Goal: Transaction & Acquisition: Purchase product/service

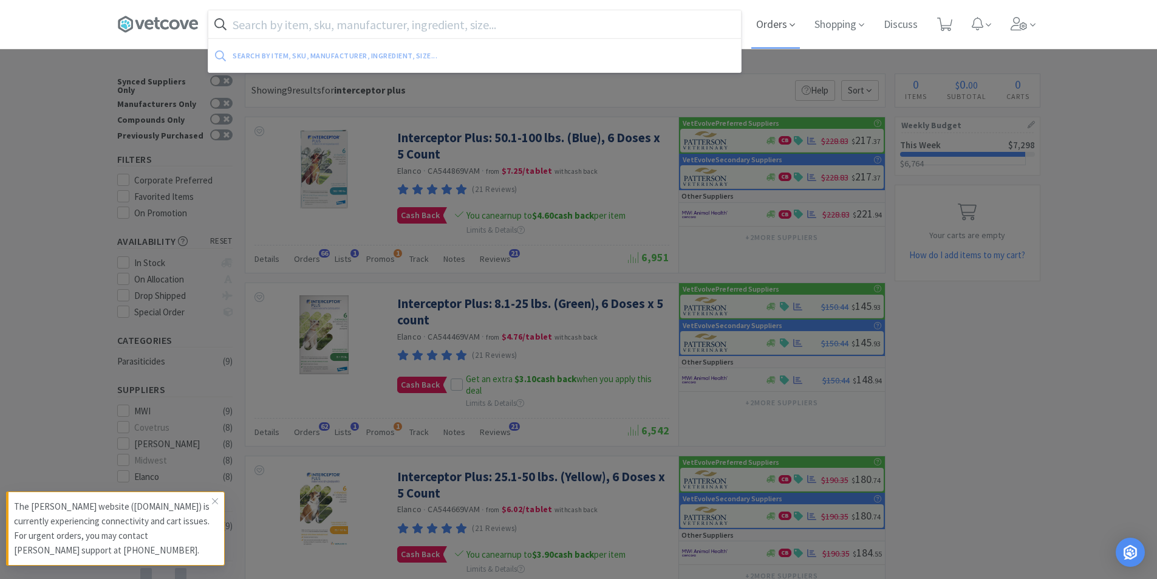
click at [775, 38] on span "Orders" at bounding box center [776, 24] width 49 height 49
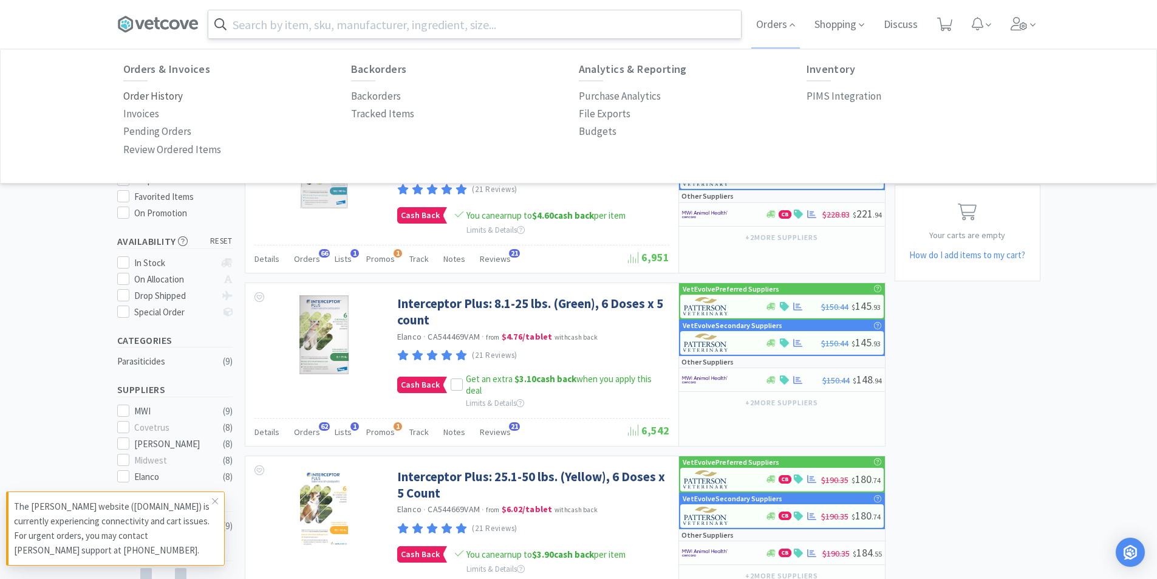
click at [156, 98] on p "Order History" at bounding box center [153, 96] width 60 height 16
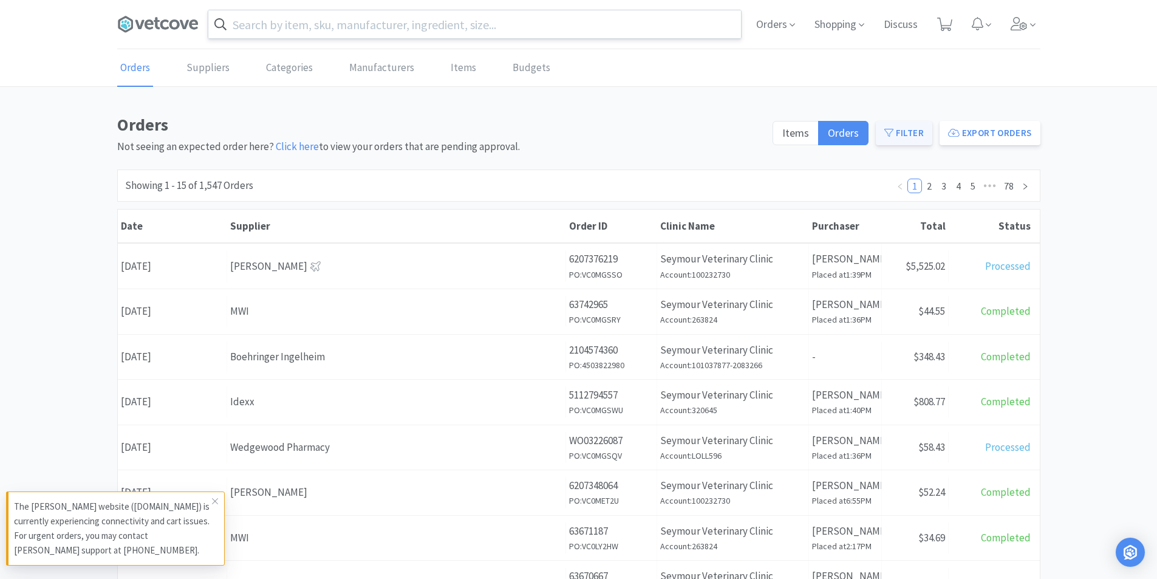
click at [906, 128] on button "Filter" at bounding box center [904, 133] width 56 height 24
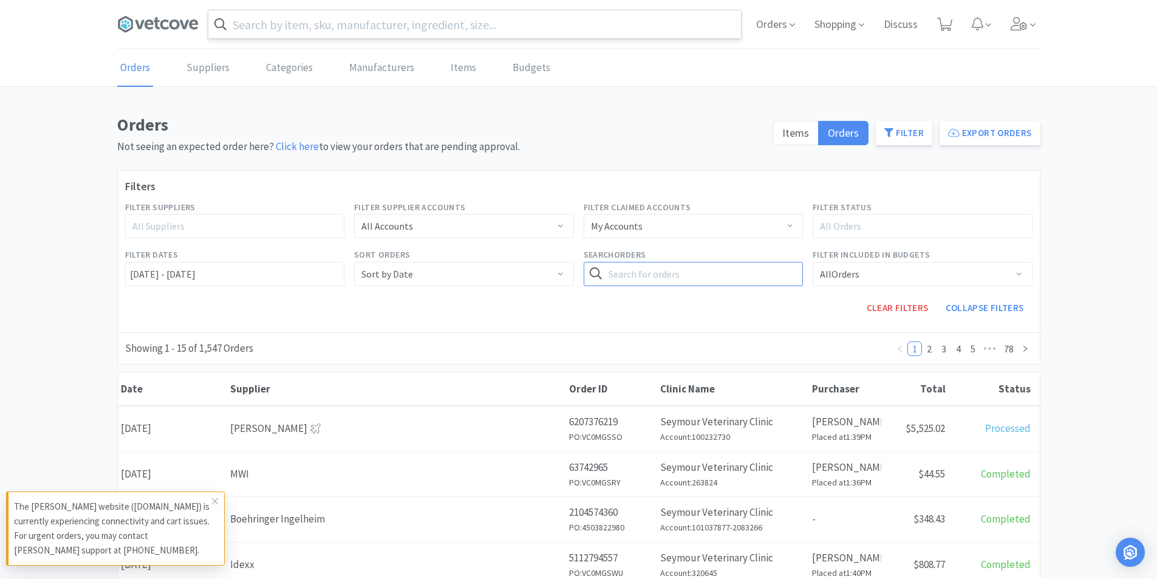
click at [660, 277] on input "text" at bounding box center [694, 274] width 220 height 24
type input "pipe"
click at [753, 262] on button "Search" at bounding box center [778, 274] width 50 height 24
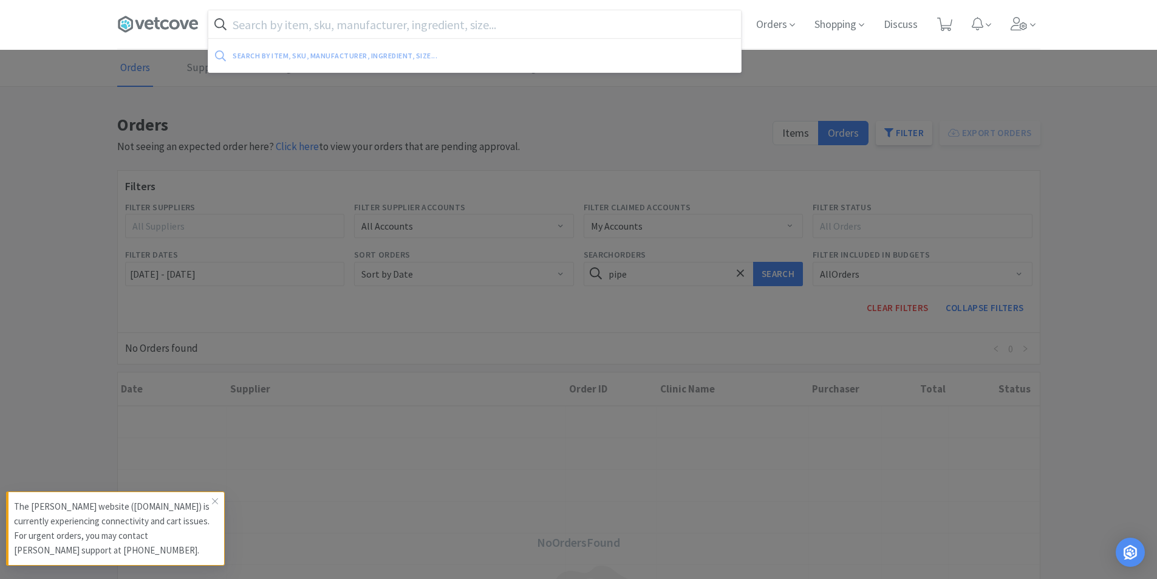
click at [324, 27] on input "text" at bounding box center [474, 24] width 533 height 28
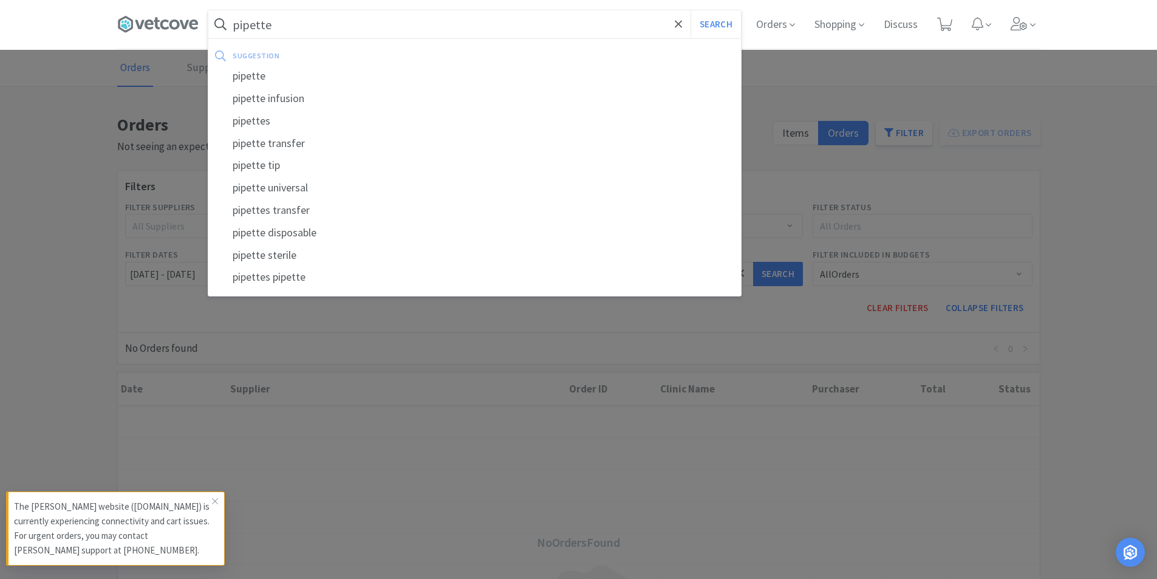
click at [691, 10] on button "Search" at bounding box center [716, 24] width 50 height 28
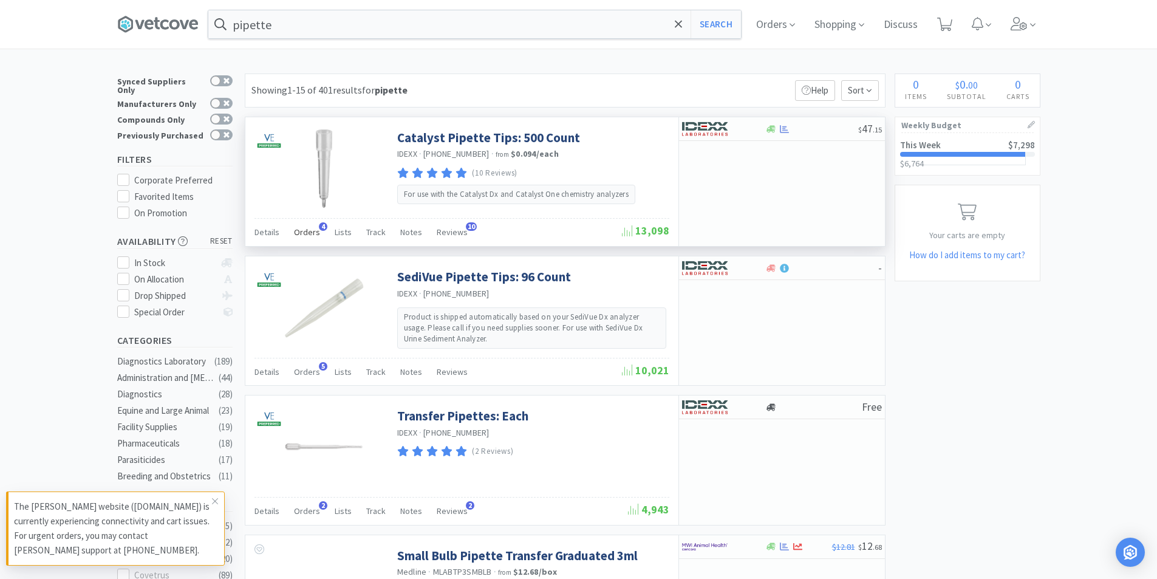
click at [314, 230] on span "Orders" at bounding box center [307, 232] width 26 height 11
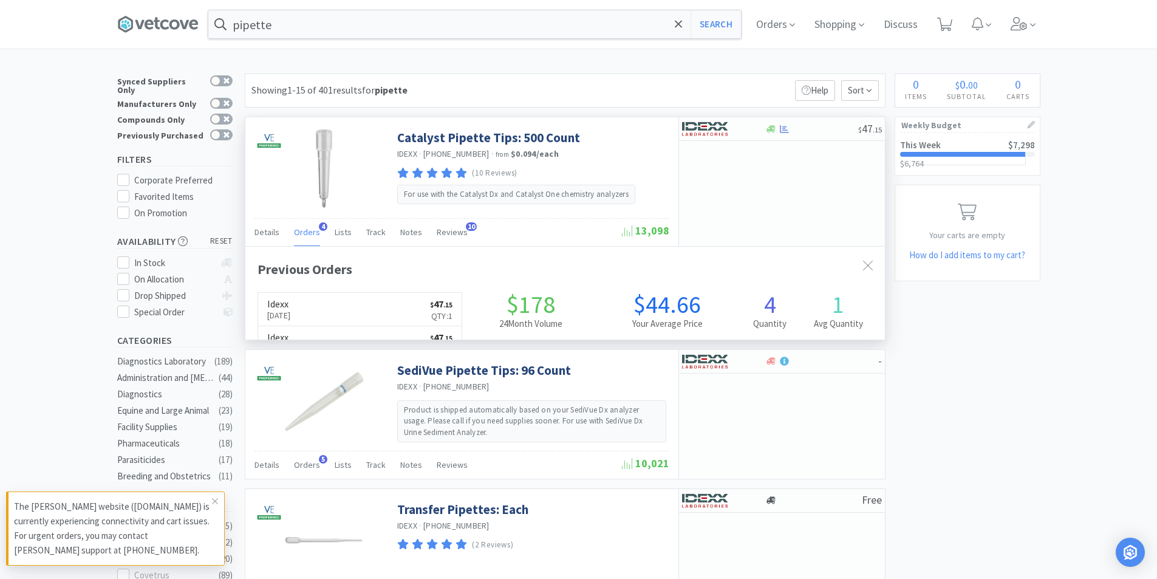
scroll to position [315, 640]
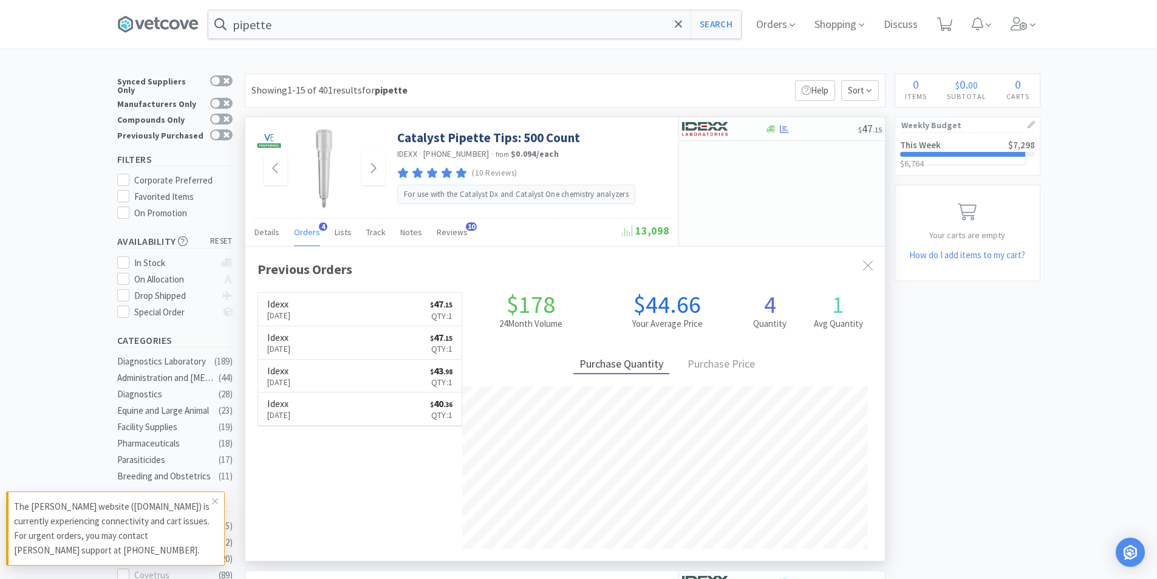
click at [297, 166] on img at bounding box center [324, 168] width 79 height 79
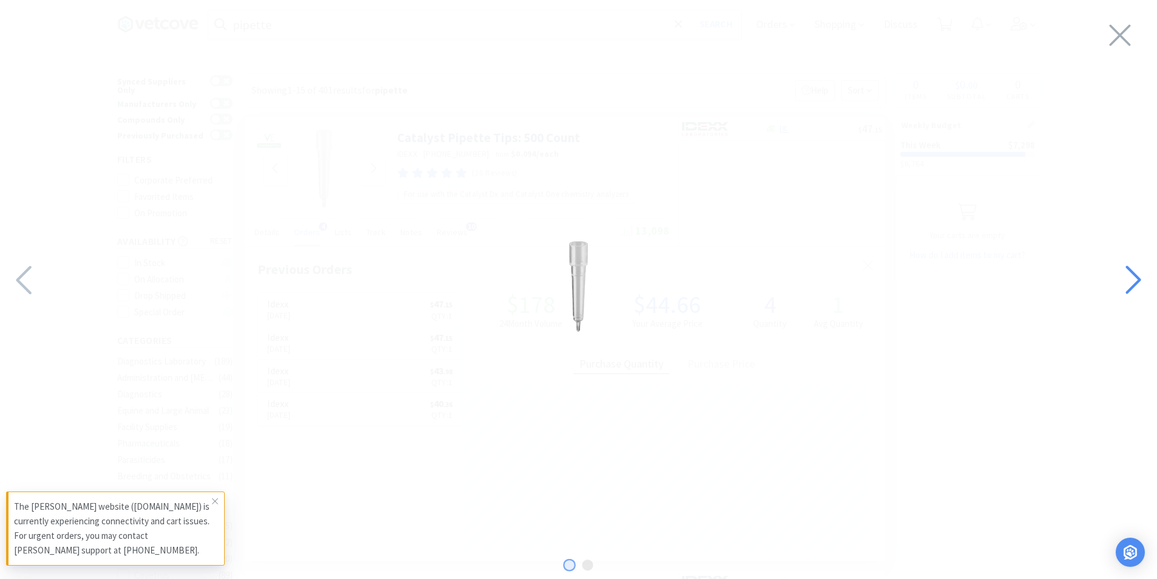
click at [1141, 285] on icon at bounding box center [1133, 279] width 26 height 41
click at [1140, 284] on icon at bounding box center [1133, 279] width 26 height 41
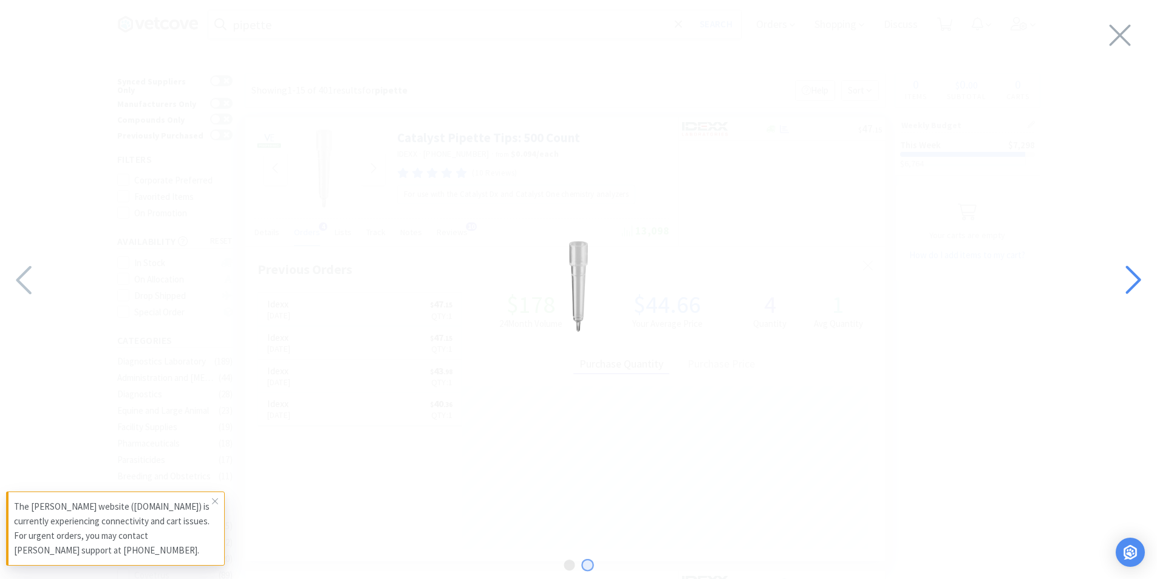
click at [1140, 284] on icon at bounding box center [1133, 279] width 26 height 41
click at [1120, 24] on icon at bounding box center [1121, 35] width 26 height 34
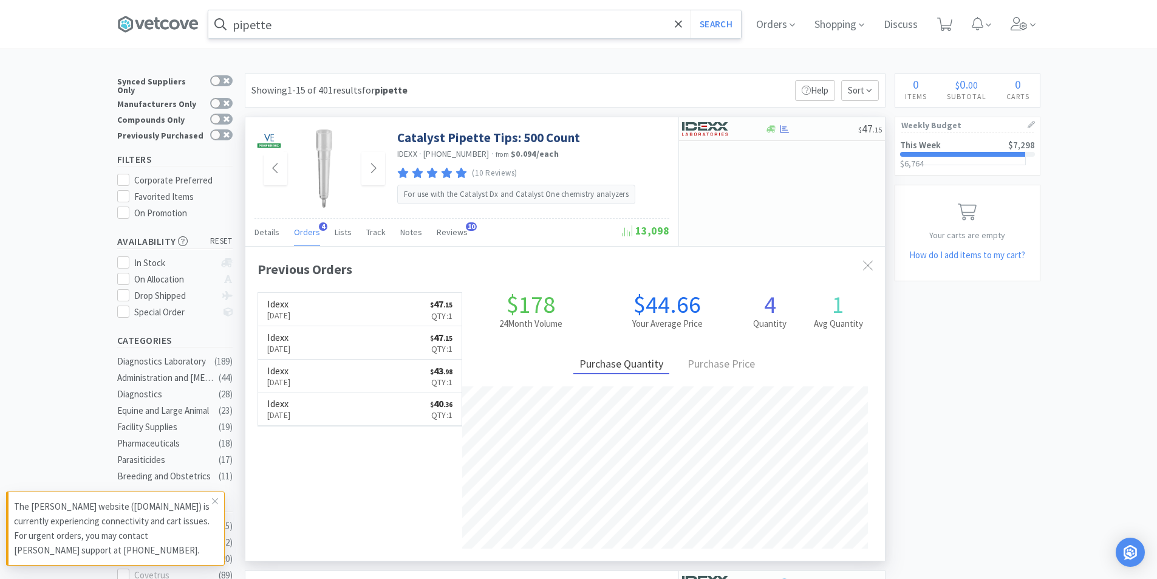
click at [289, 27] on input "pipette" at bounding box center [474, 24] width 533 height 28
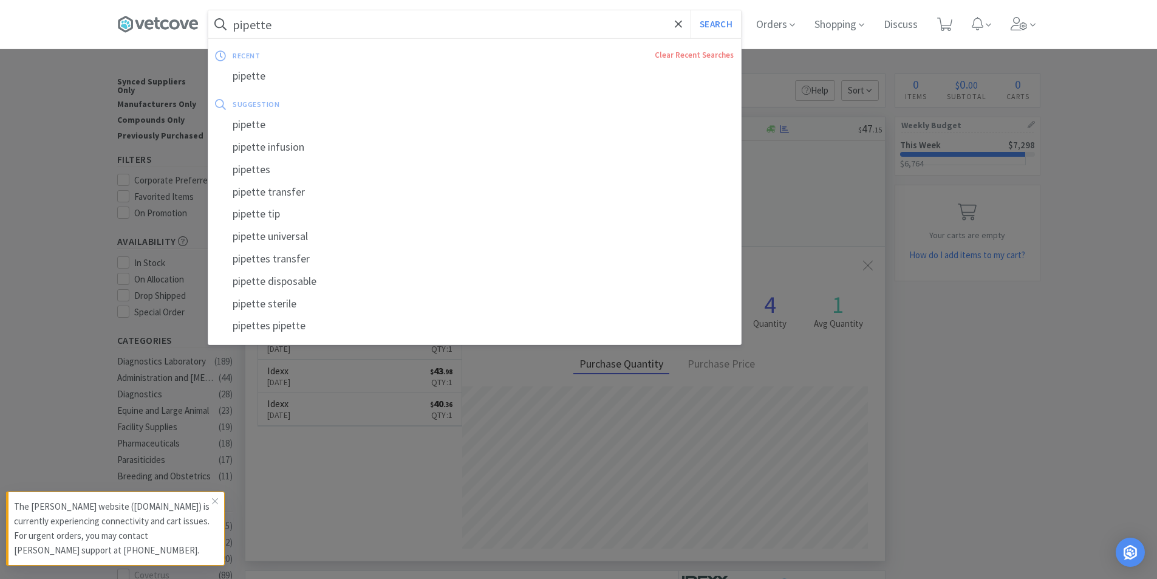
type input "\"
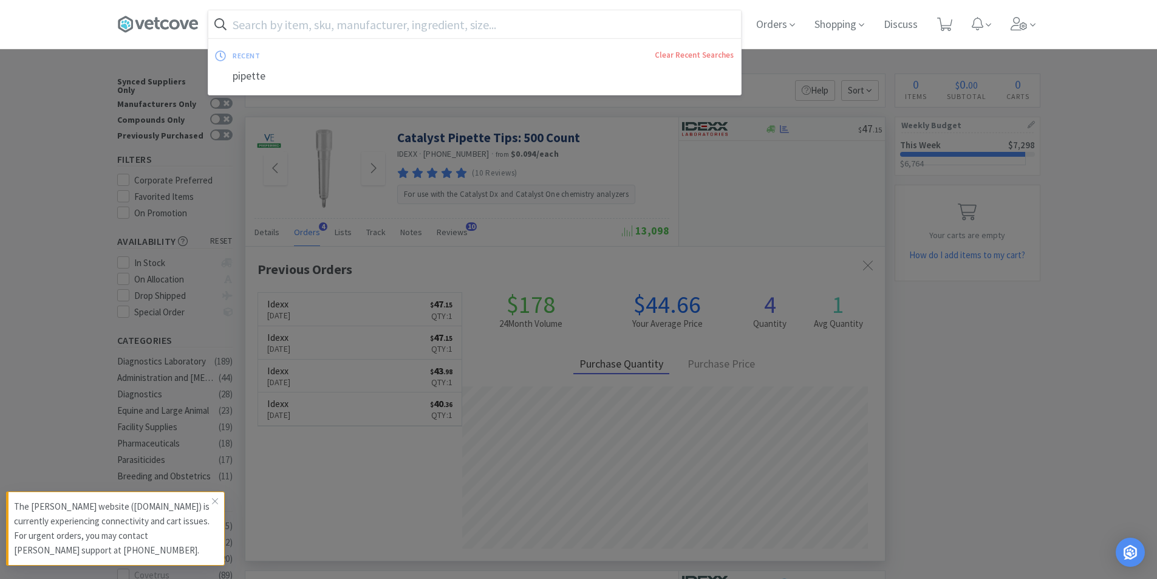
type input "["
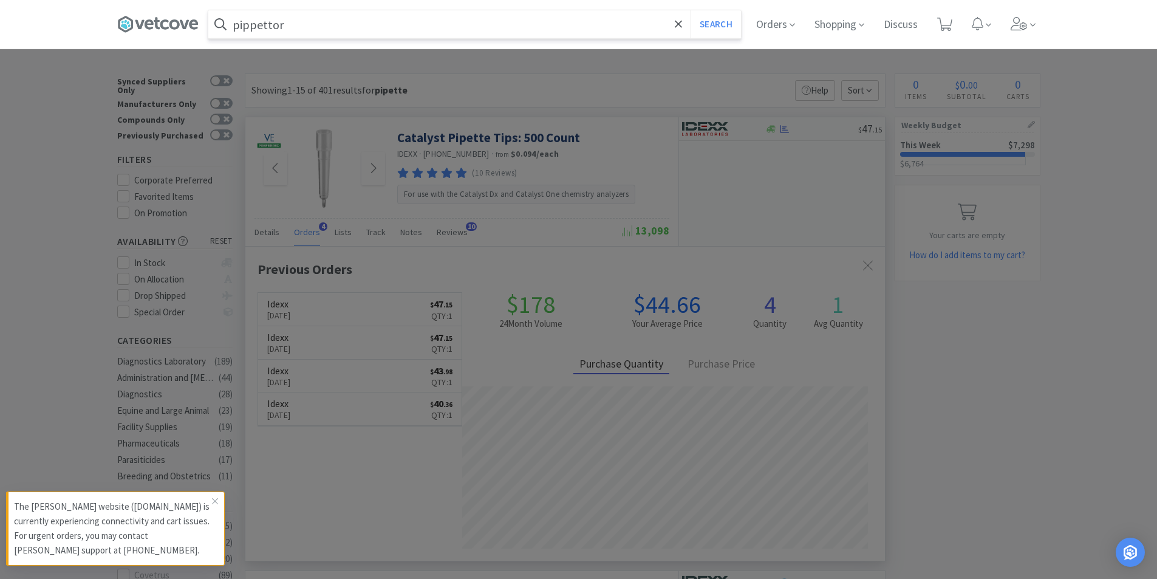
type input "pippettor"
click at [691, 10] on button "Search" at bounding box center [716, 24] width 50 height 28
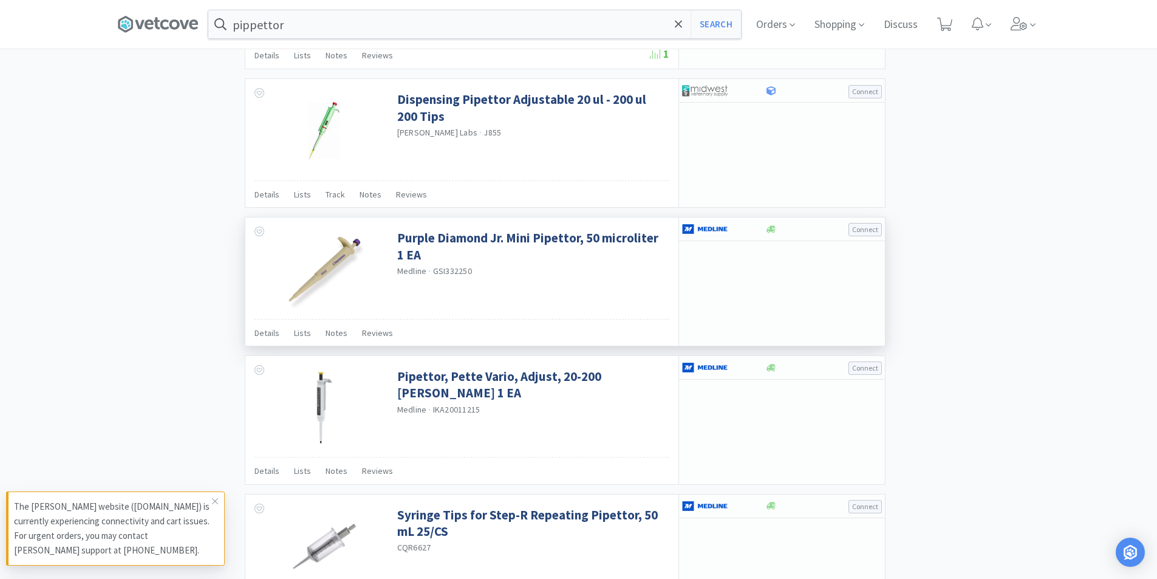
scroll to position [1154, 0]
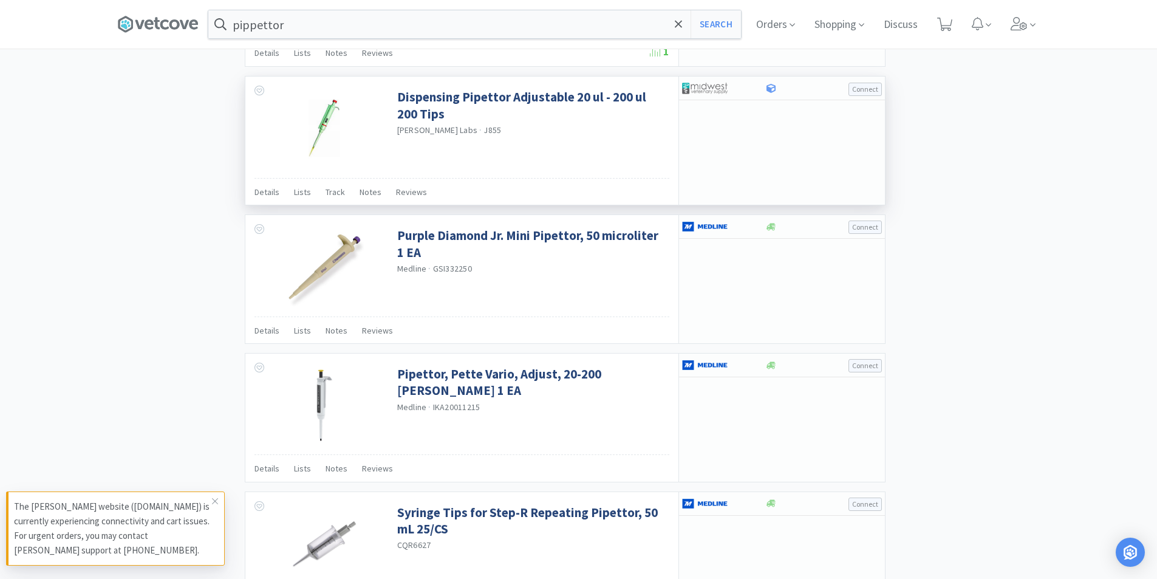
click at [586, 131] on div "[PERSON_NAME] Labs · J855" at bounding box center [531, 131] width 269 height 13
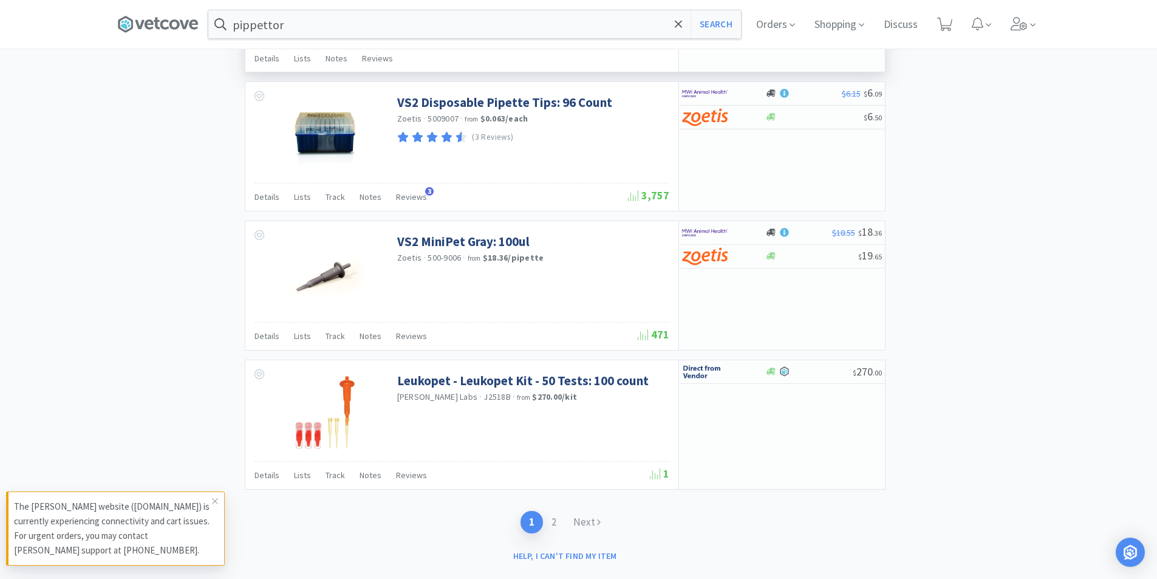
scroll to position [1727, 0]
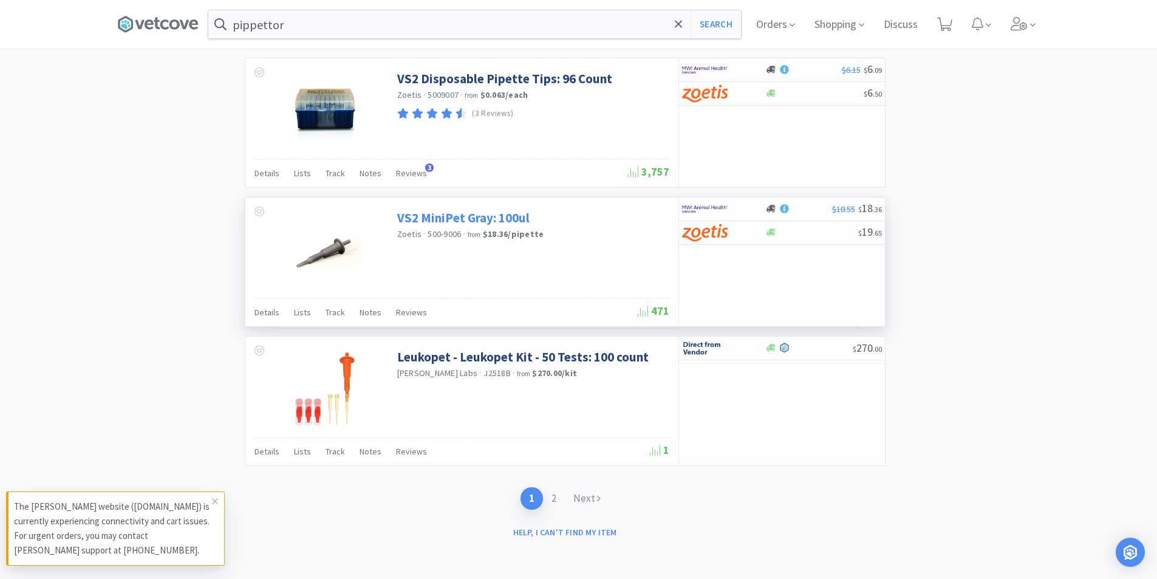
click at [515, 217] on link "VS2 MiniPet Gray: 100ul" at bounding box center [463, 218] width 132 height 16
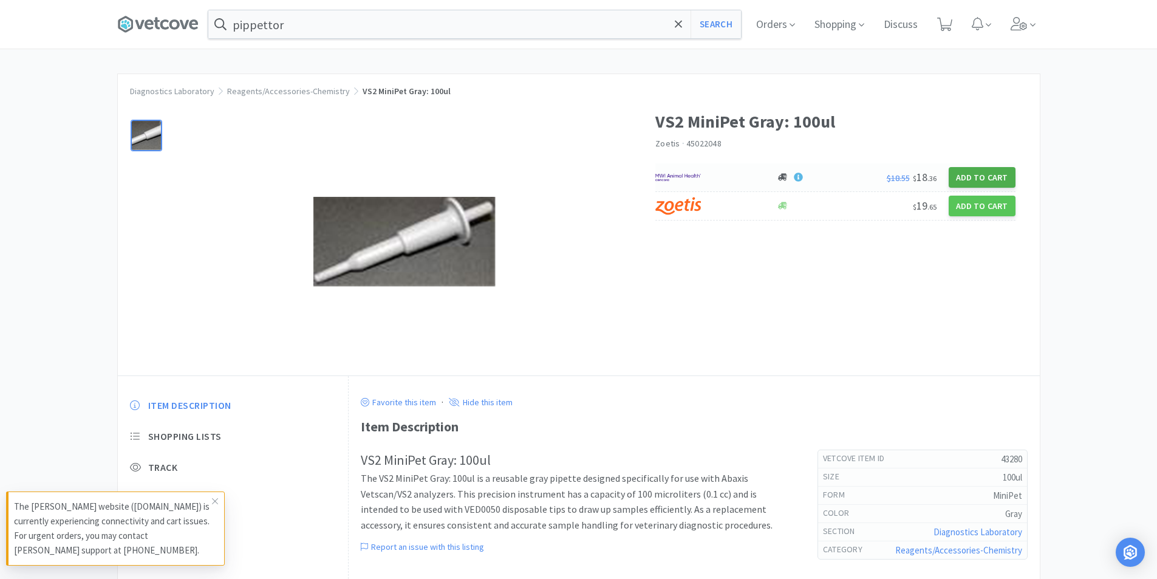
click at [988, 179] on button "Add to Cart" at bounding box center [982, 177] width 67 height 21
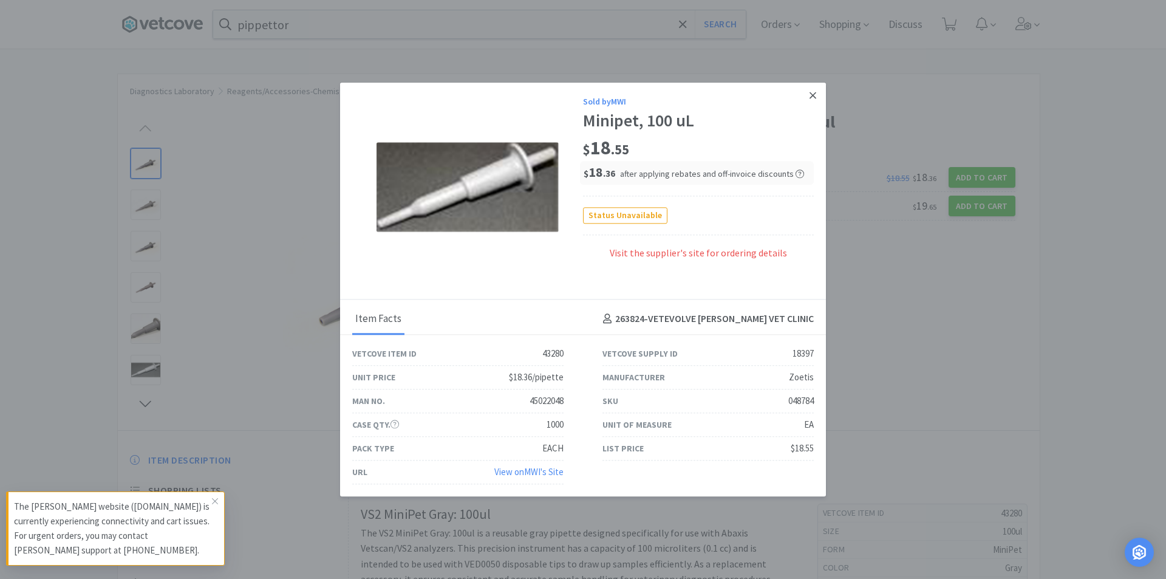
click at [817, 92] on link at bounding box center [813, 96] width 21 height 26
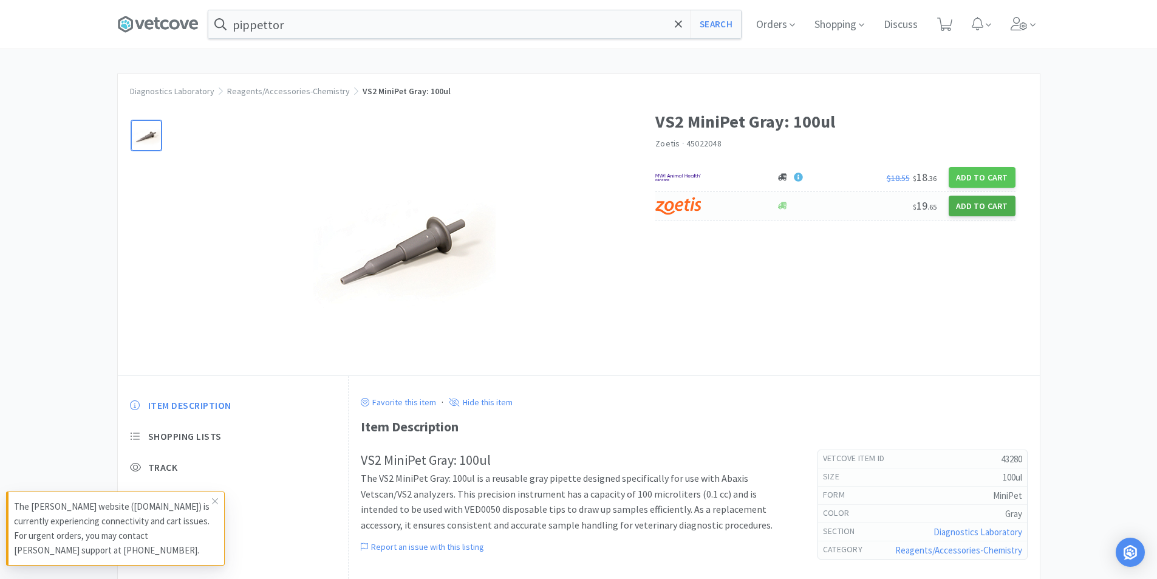
click at [982, 207] on button "Add to Cart" at bounding box center [982, 206] width 67 height 21
select select "1"
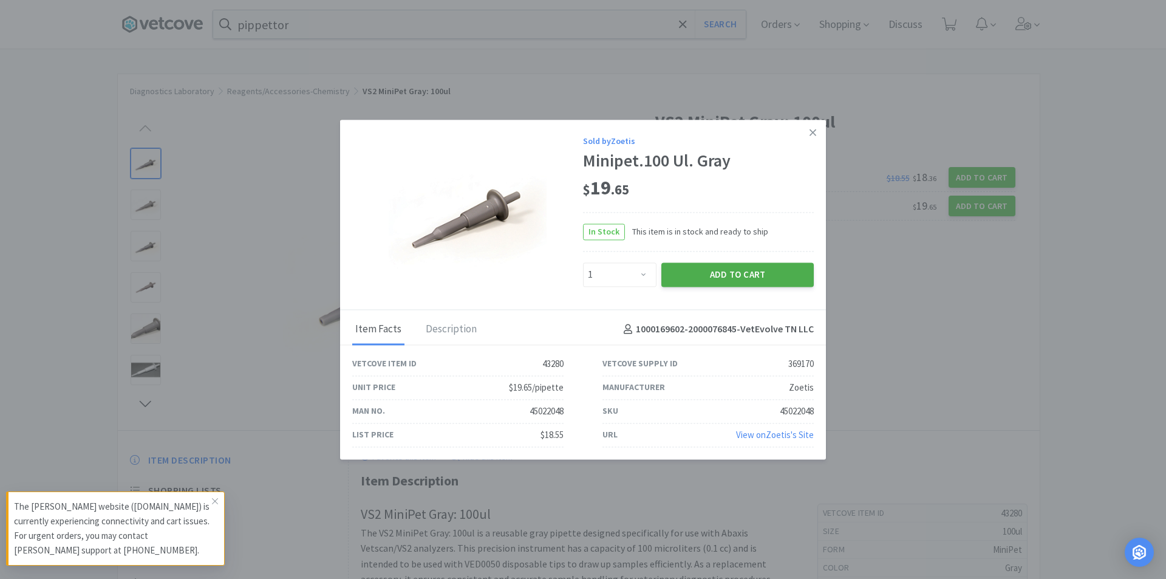
click at [770, 281] on button "Add to Cart" at bounding box center [738, 274] width 152 height 24
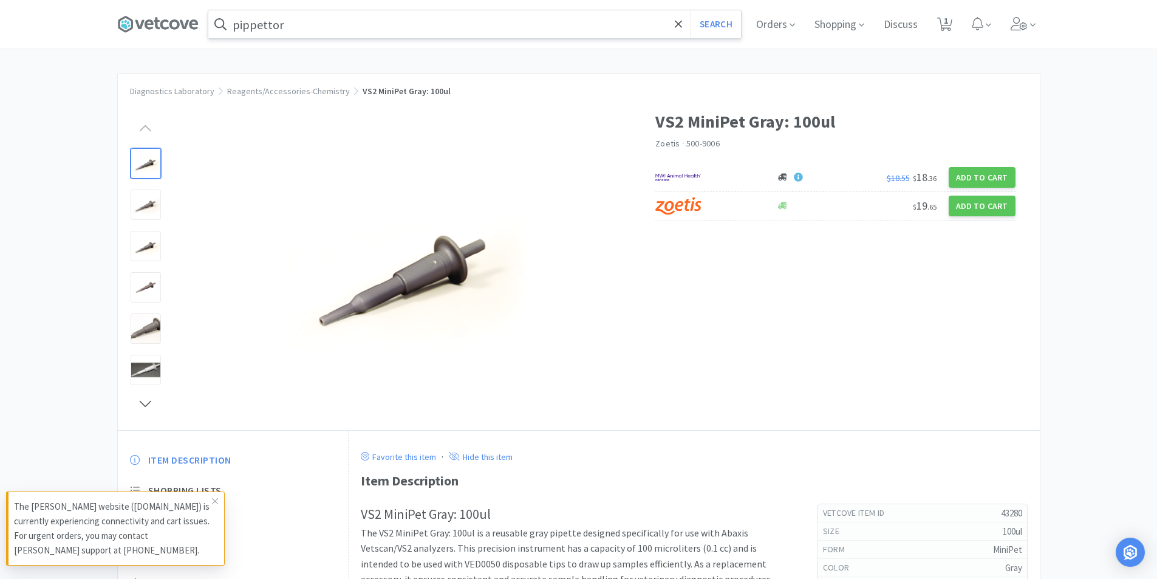
click at [329, 28] on input "pippettor" at bounding box center [474, 24] width 533 height 28
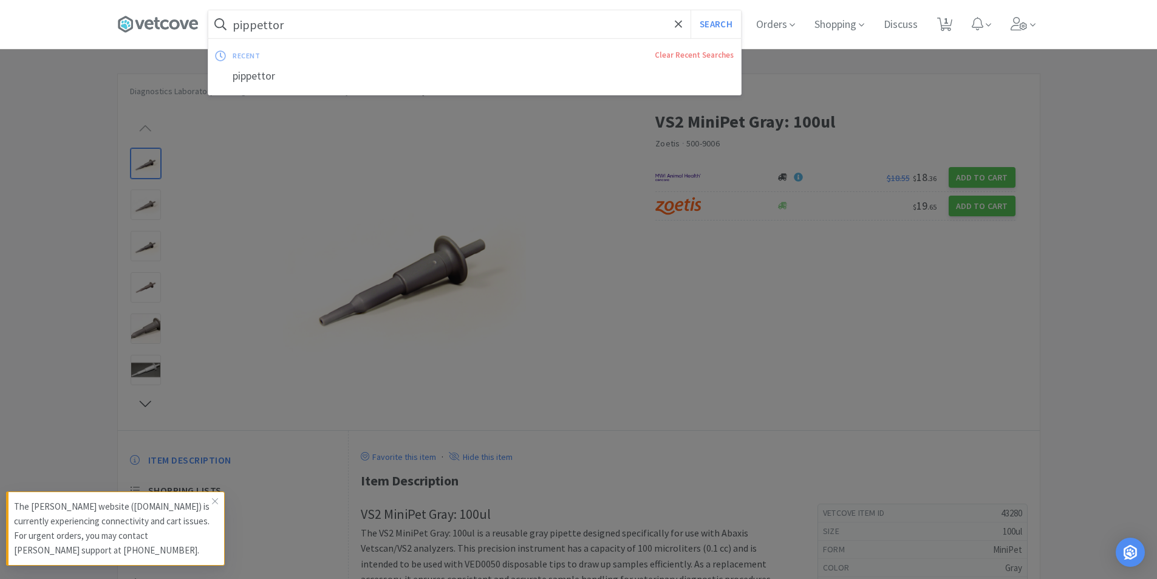
click at [327, 32] on input "pippettor" at bounding box center [474, 24] width 533 height 28
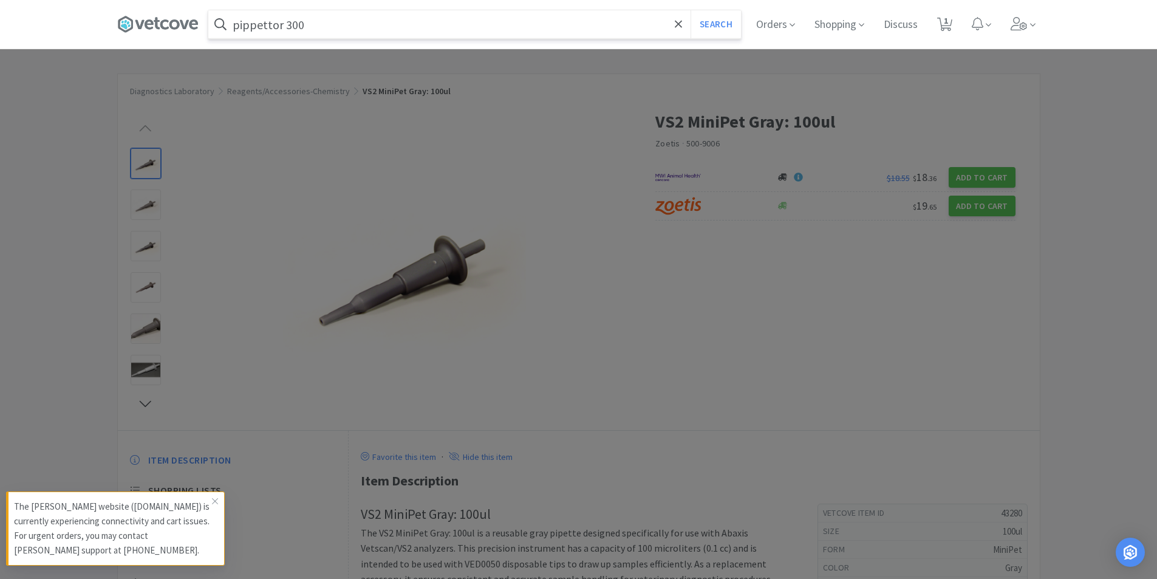
type input "pippettor 300"
click at [691, 10] on button "Search" at bounding box center [716, 24] width 50 height 28
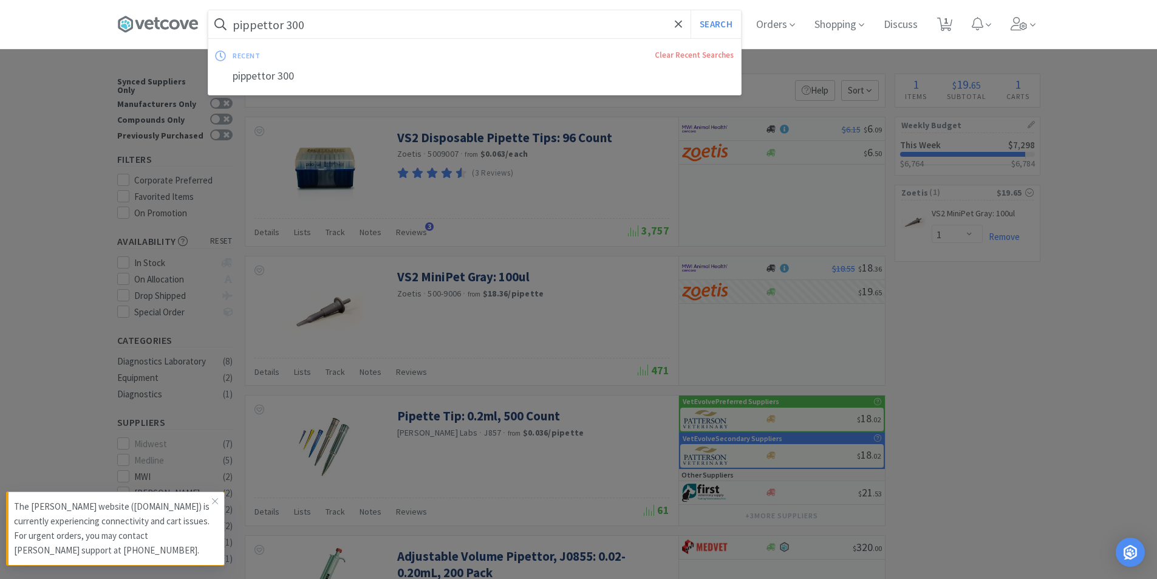
click at [596, 330] on div at bounding box center [578, 289] width 1157 height 579
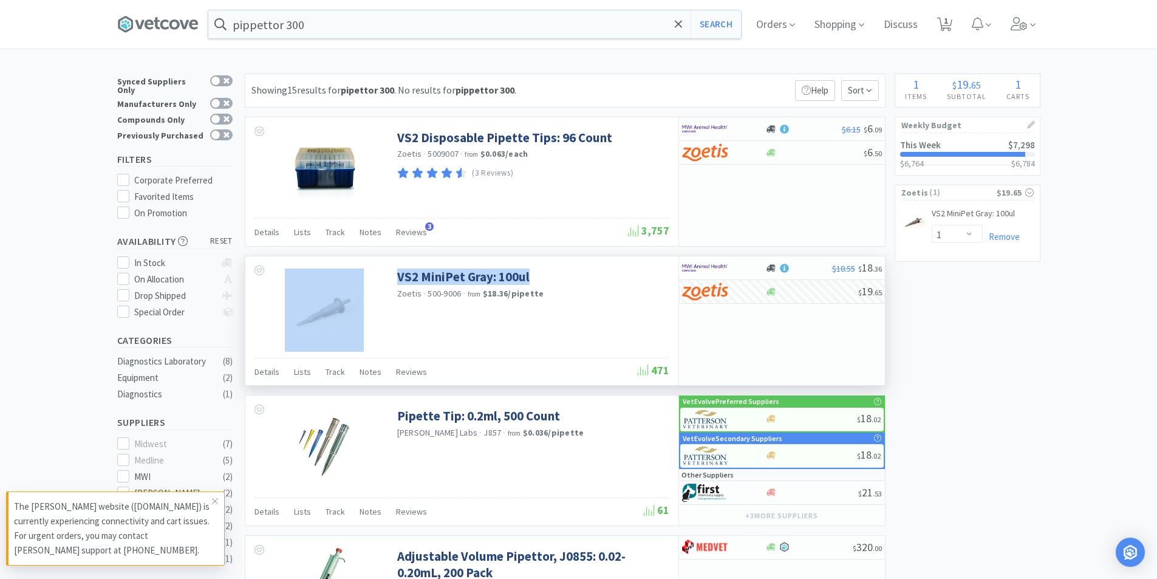
drag, startPoint x: 569, startPoint y: 278, endPoint x: 392, endPoint y: 273, distance: 176.8
click at [392, 273] on div "VS2 MiniPet Gray: 100ul Zoetis · 500-9006 · from $18.36 / pipette" at bounding box center [461, 306] width 433 height 101
copy div "VS2 MiniPet Gray: 100ul"
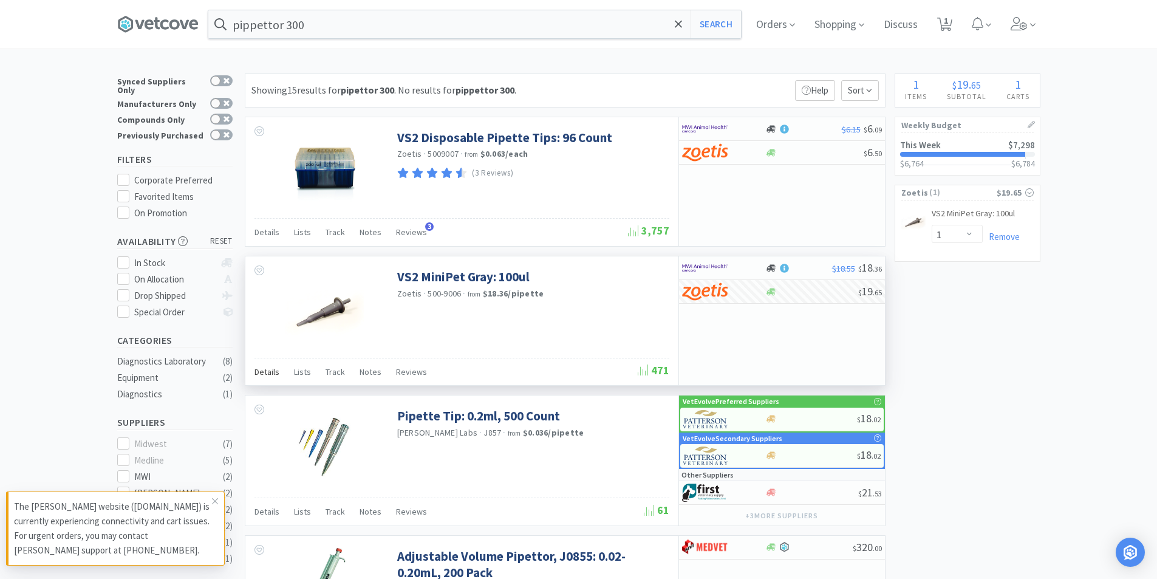
click at [272, 374] on span "Details" at bounding box center [267, 371] width 25 height 11
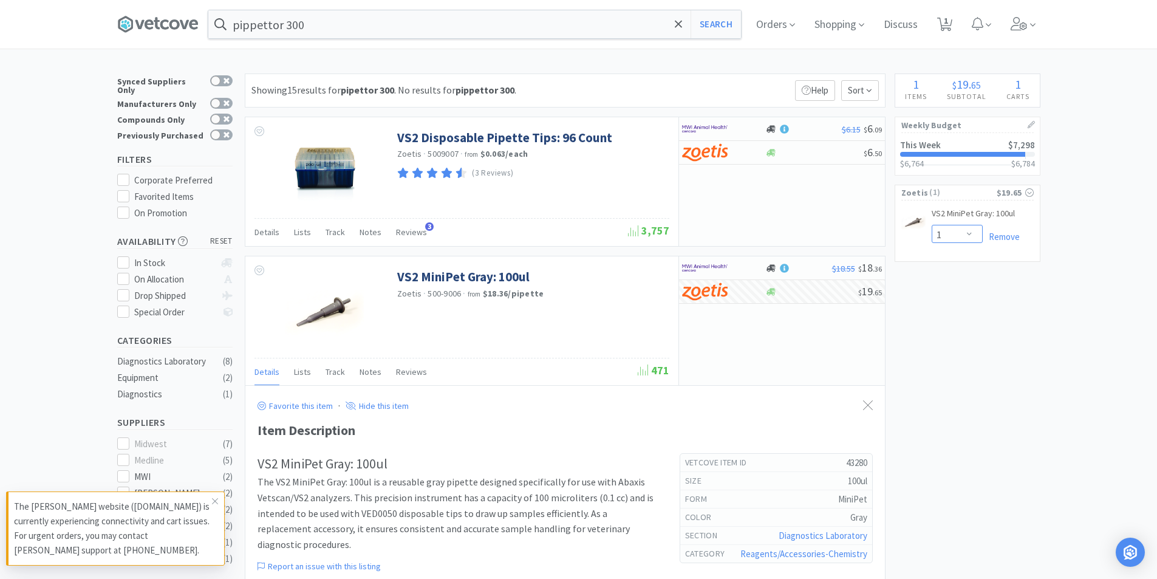
click at [982, 236] on select "Enter Quantity 1 2 3 4 5 6 7 8 9 10 11 12 13 14 15 16 17 18 19 20 Enter Quantity" at bounding box center [957, 234] width 51 height 18
click at [932, 225] on select "Enter Quantity 1 2 3 4 5 6 7 8 9 10 11 12 13 14 15 16 17 18 19 20 Enter Quantity" at bounding box center [957, 234] width 51 height 18
select select "2"
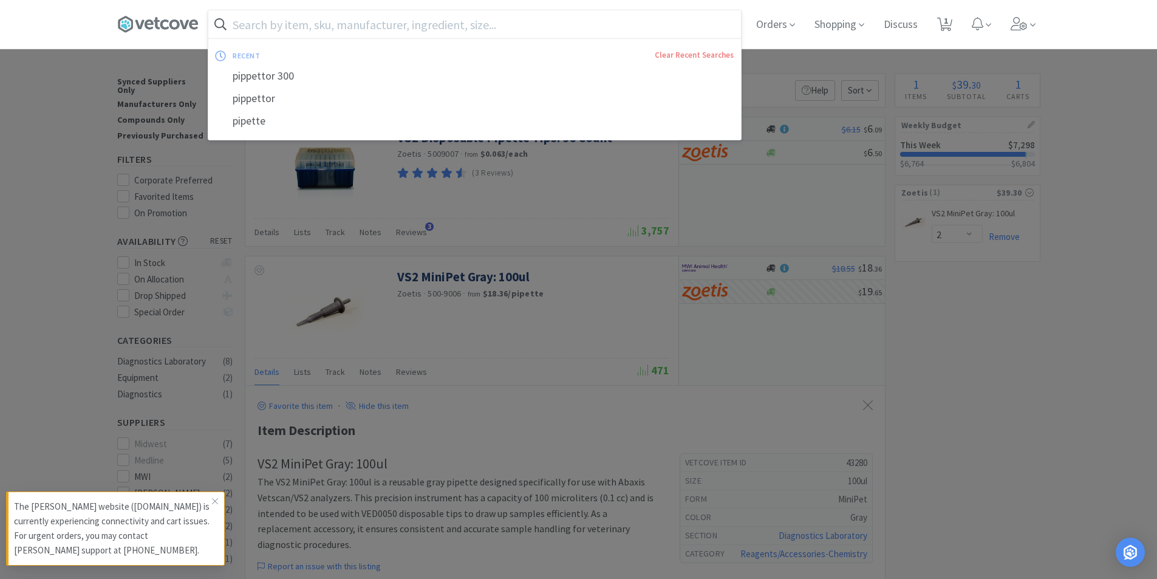
type input "d"
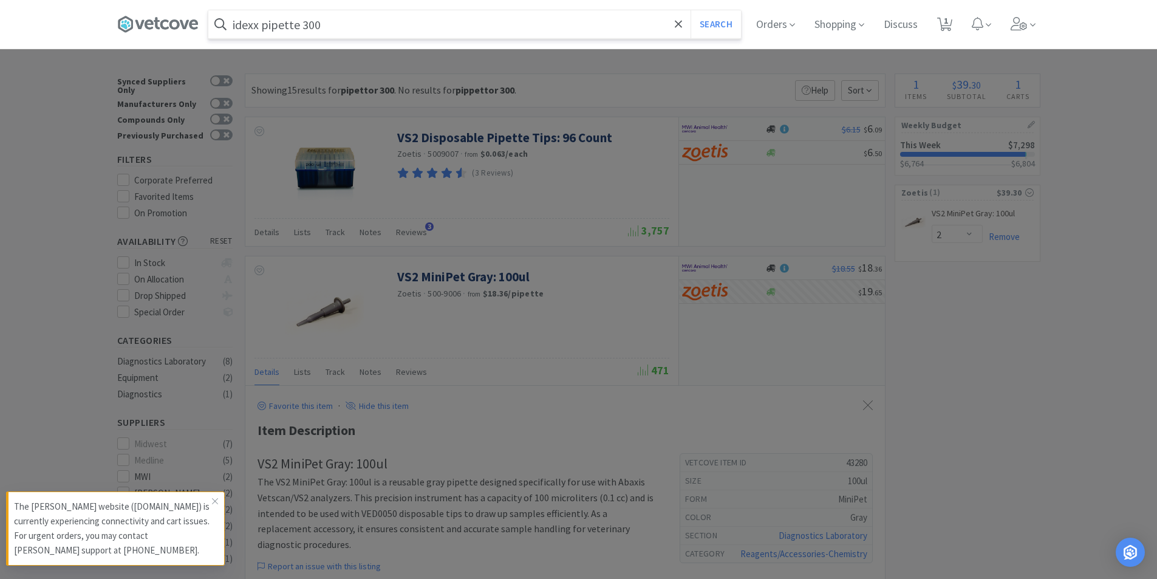
click at [691, 10] on button "Search" at bounding box center [716, 24] width 50 height 28
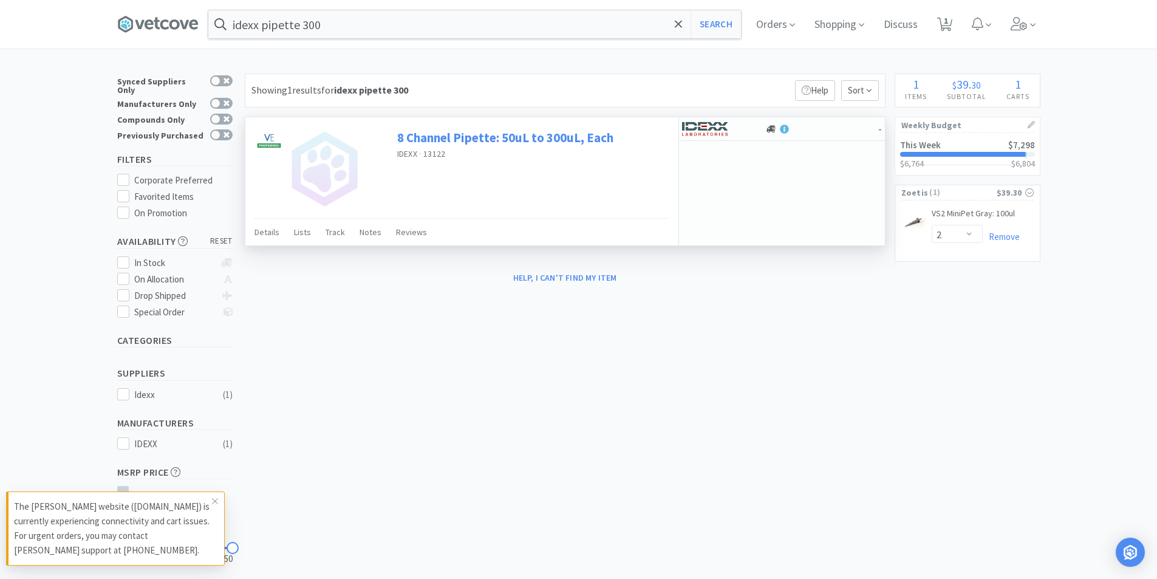
click at [523, 139] on link "8 Channel Pipette: 50uL to 300uL, Each" at bounding box center [505, 137] width 216 height 16
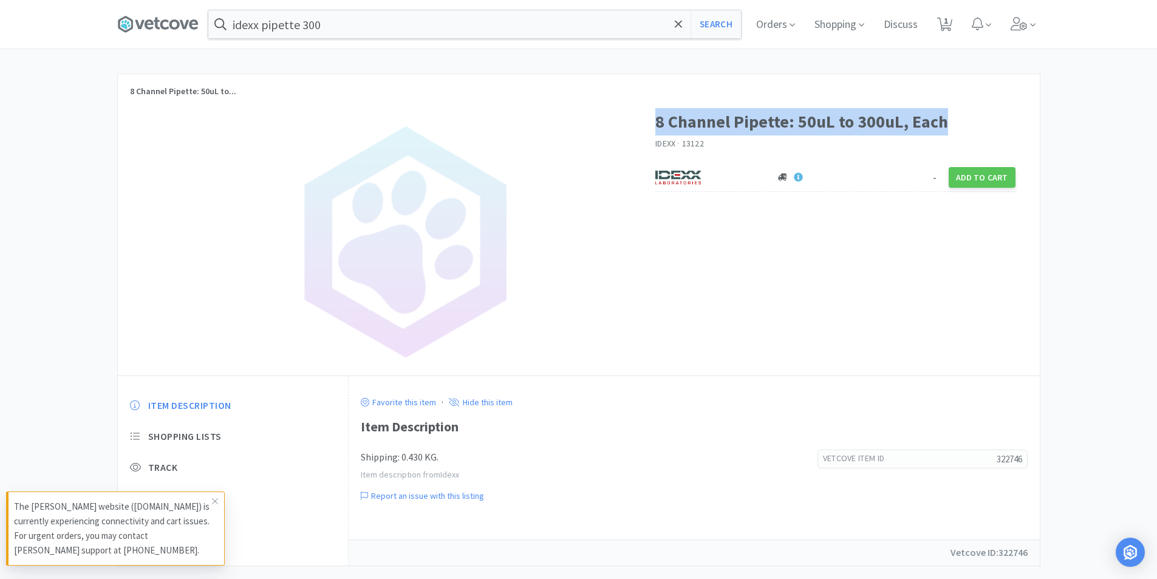
drag, startPoint x: 657, startPoint y: 118, endPoint x: 965, endPoint y: 125, distance: 307.5
click at [967, 124] on h1 "8 Channel Pipette: 50uL to 300uL, Each" at bounding box center [836, 121] width 360 height 27
copy h1 "8 Channel Pipette: 50uL to 300uL, Each"
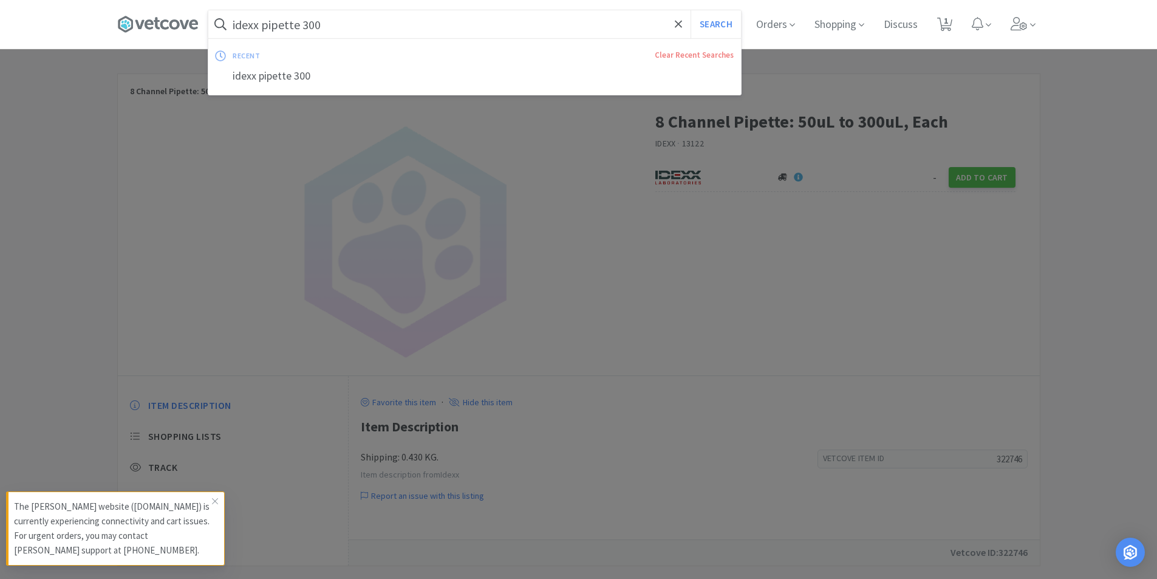
click at [670, 29] on input "idexx pipette 300" at bounding box center [474, 24] width 533 height 28
drag, startPoint x: 369, startPoint y: 30, endPoint x: 308, endPoint y: 26, distance: 60.9
click at [308, 26] on input "idexx pipette 300" at bounding box center [474, 24] width 533 height 28
type input "idexx pipette"
click at [691, 10] on button "Search" at bounding box center [716, 24] width 50 height 28
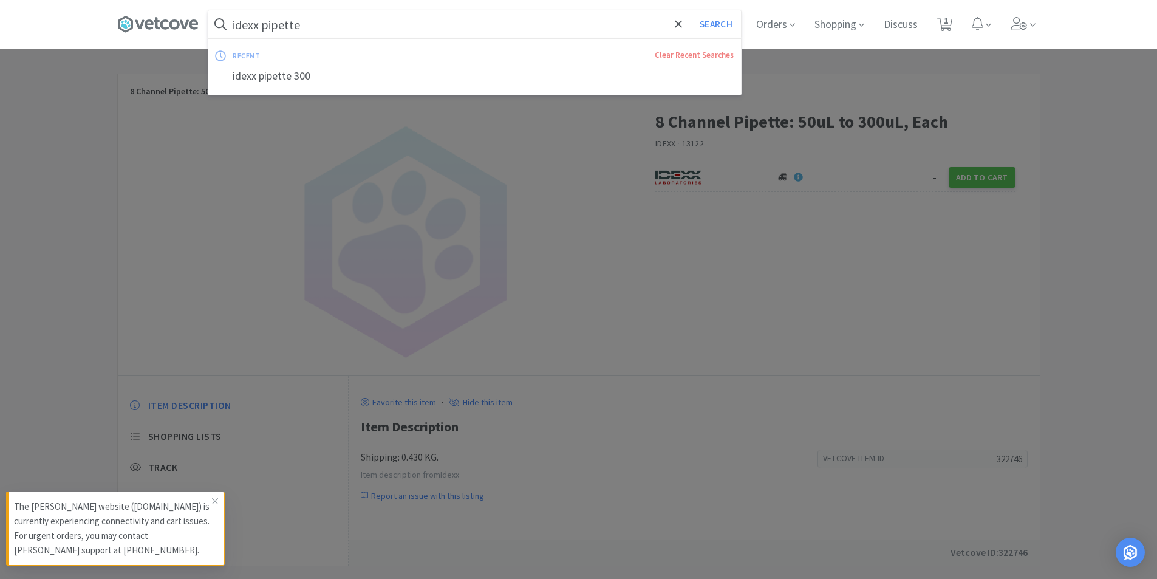
select select "2"
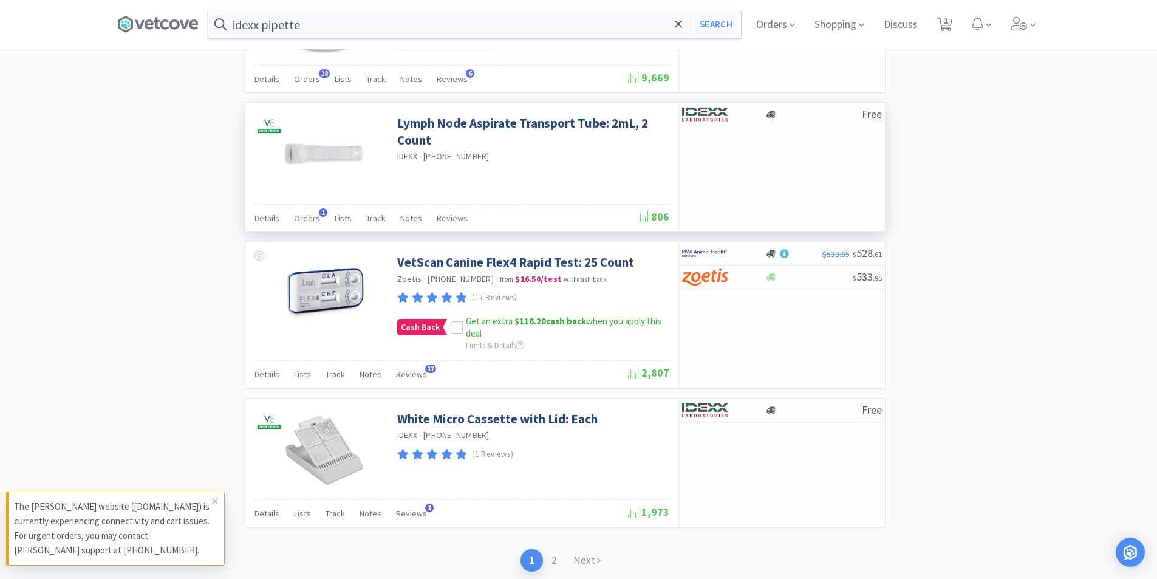
scroll to position [1754, 0]
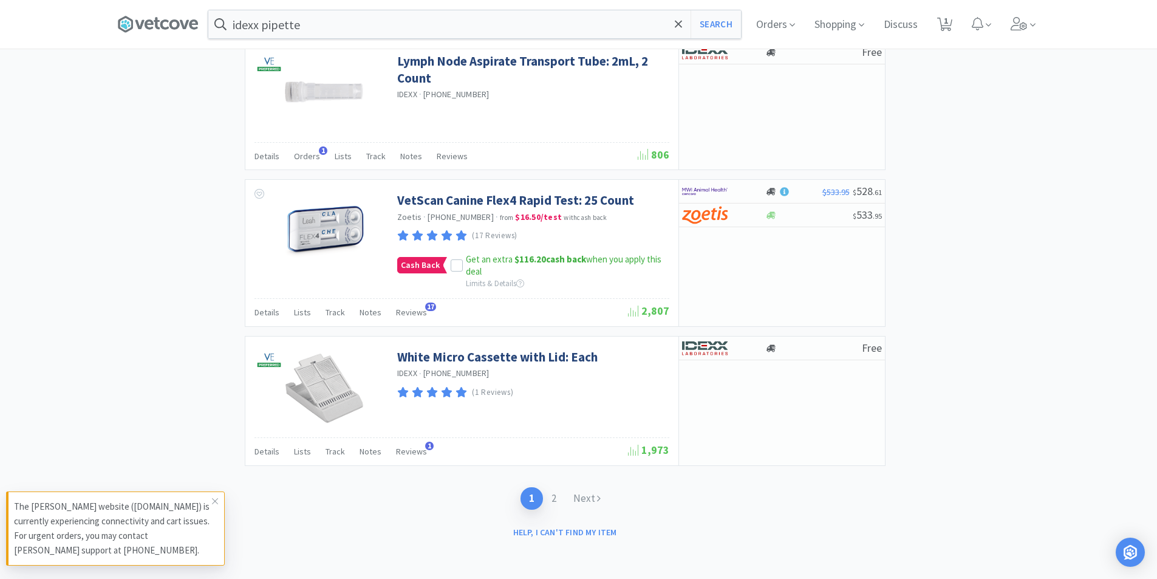
click at [691, 10] on button "Search" at bounding box center [716, 24] width 50 height 28
